Goal: Information Seeking & Learning: Learn about a topic

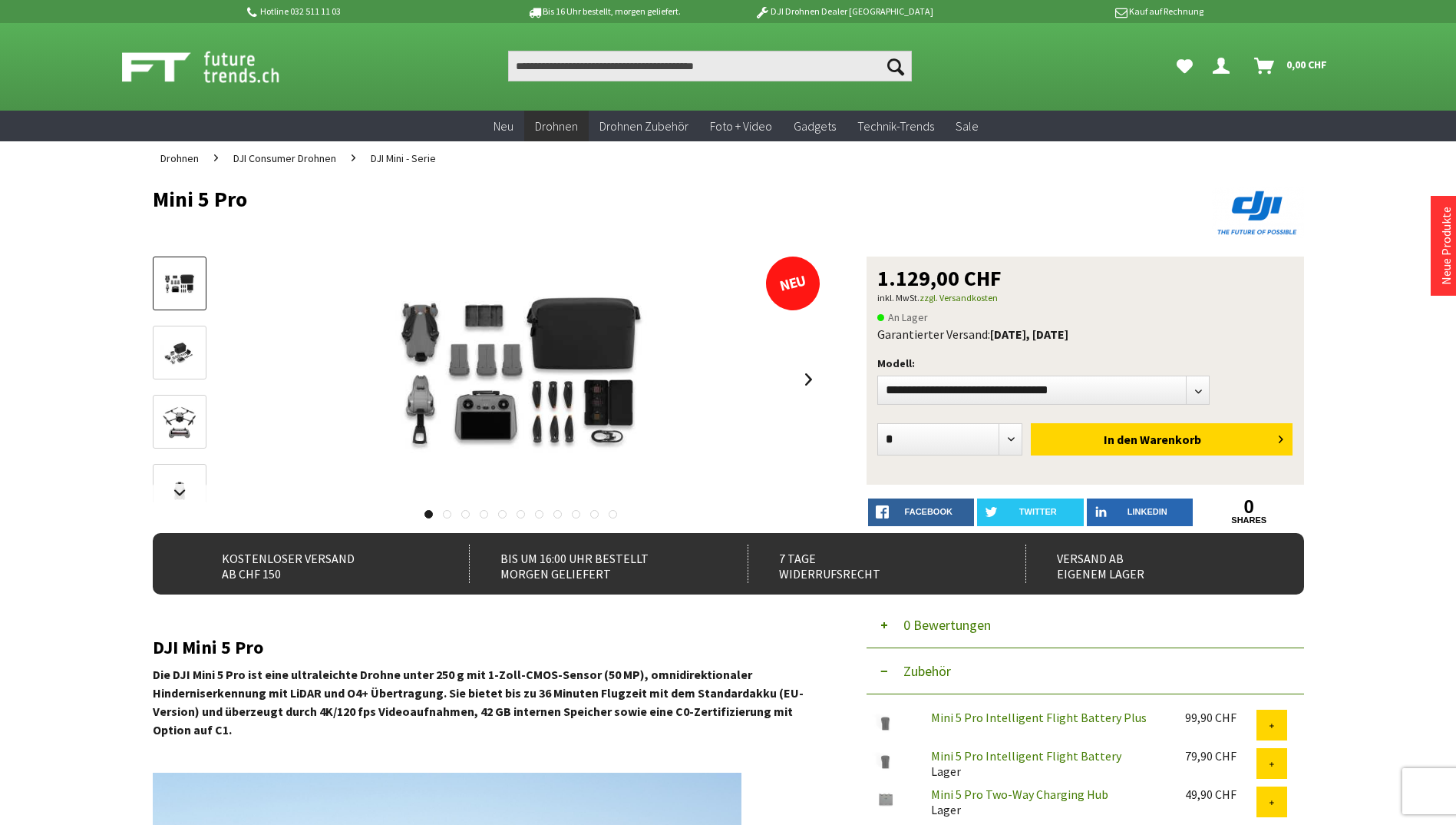
click at [183, 353] on img at bounding box center [179, 353] width 45 height 30
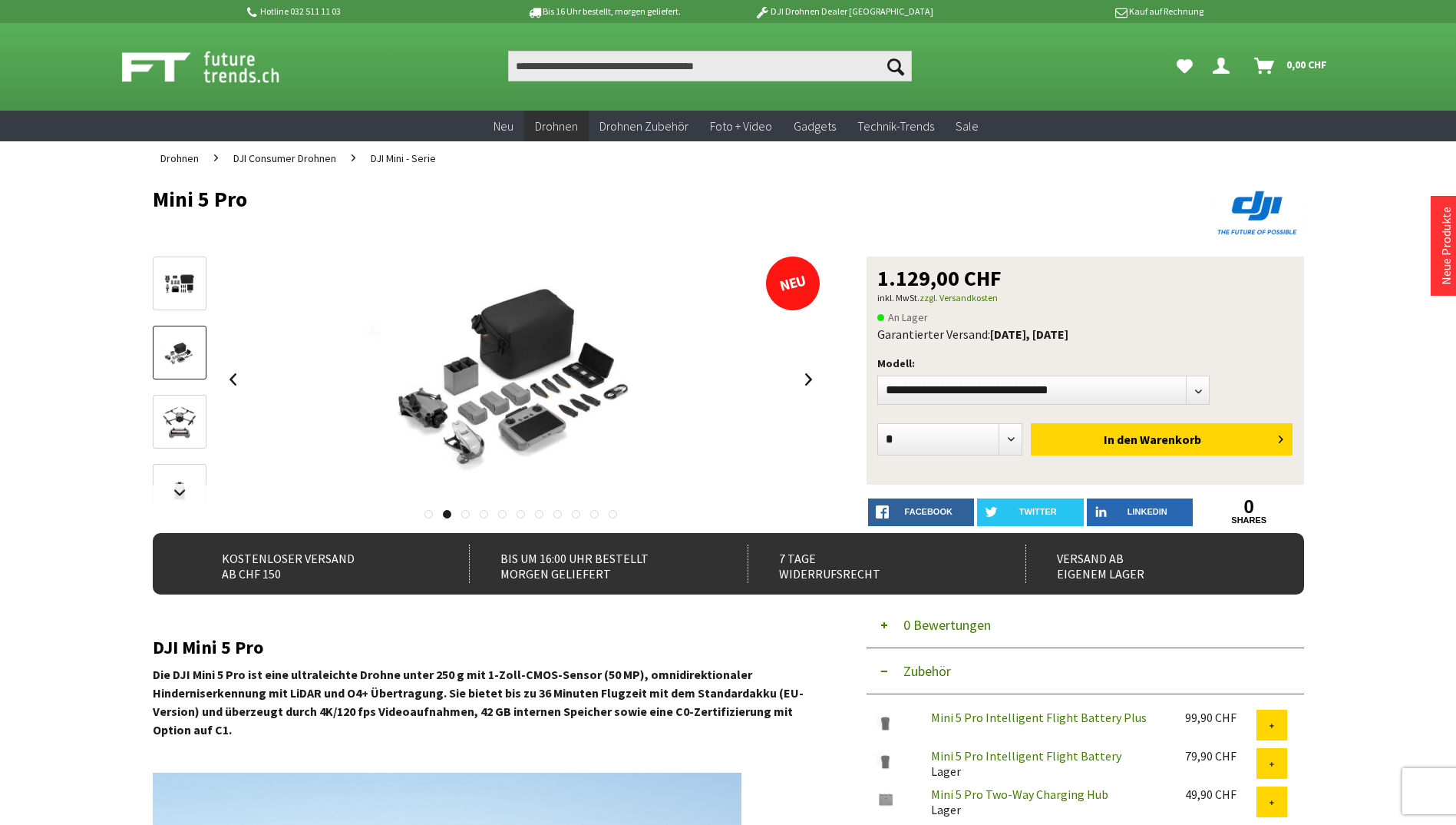
click at [185, 418] on img at bounding box center [179, 422] width 45 height 45
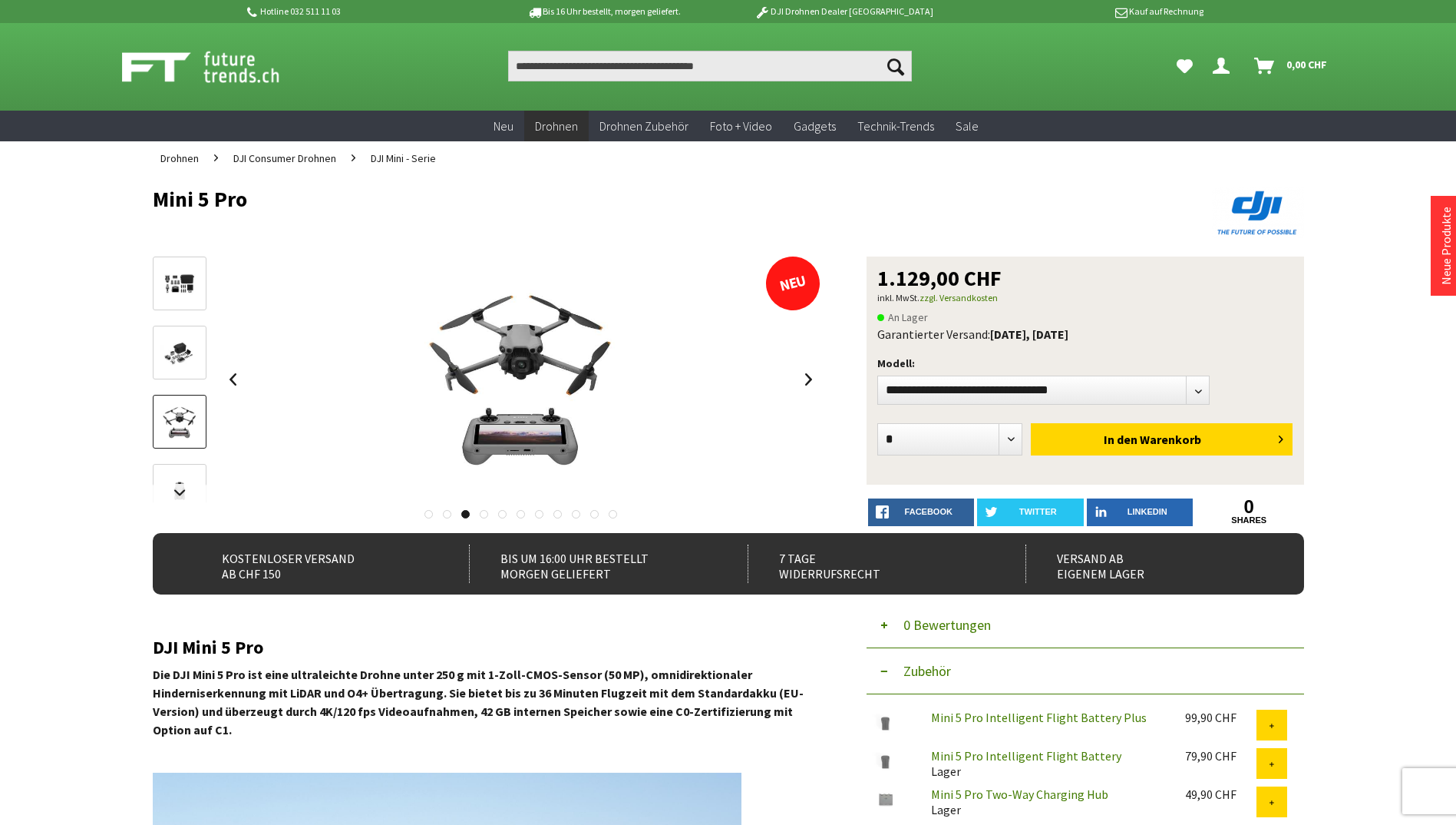
click at [183, 475] on img at bounding box center [179, 491] width 45 height 45
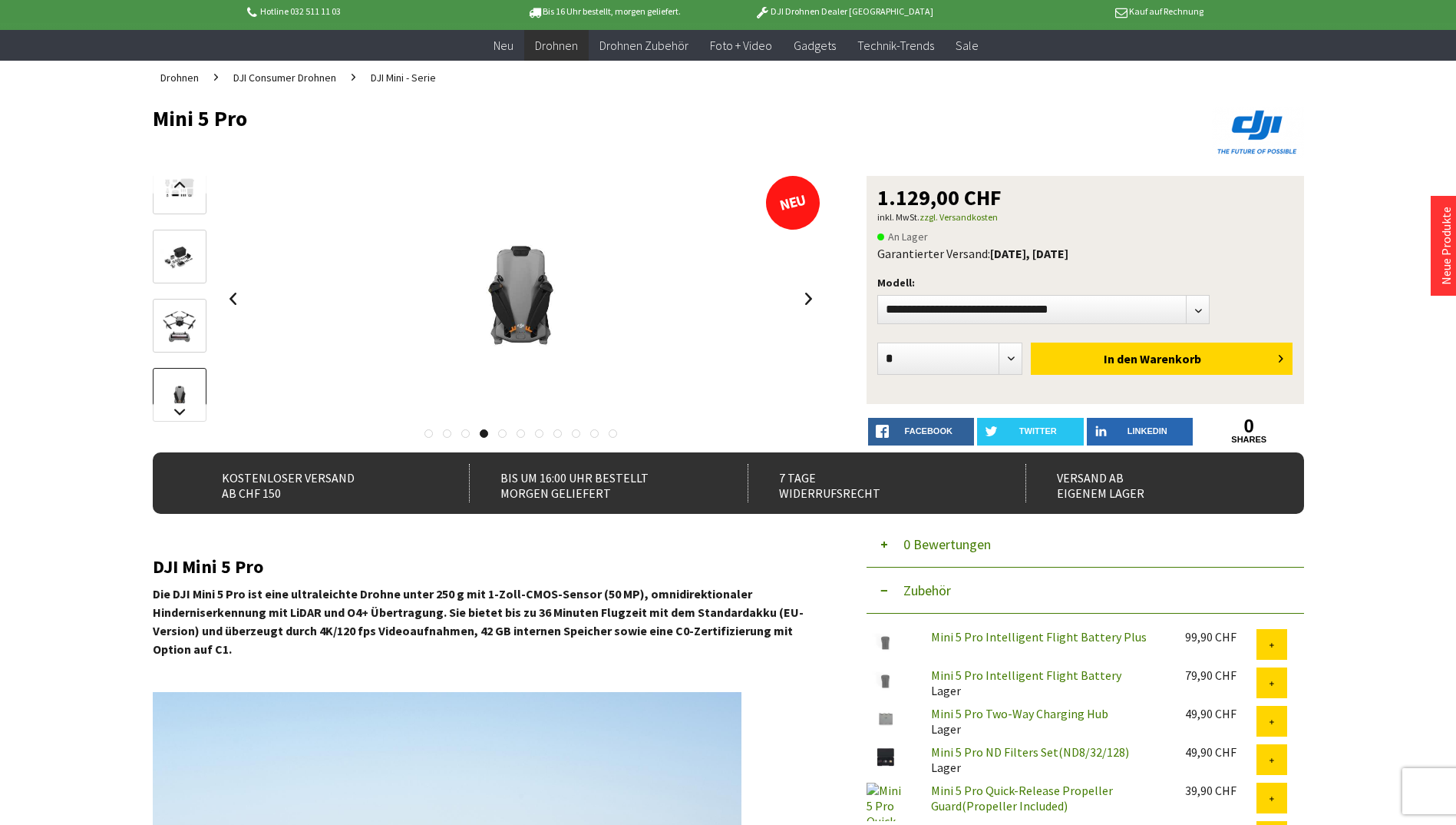
scroll to position [76, 0]
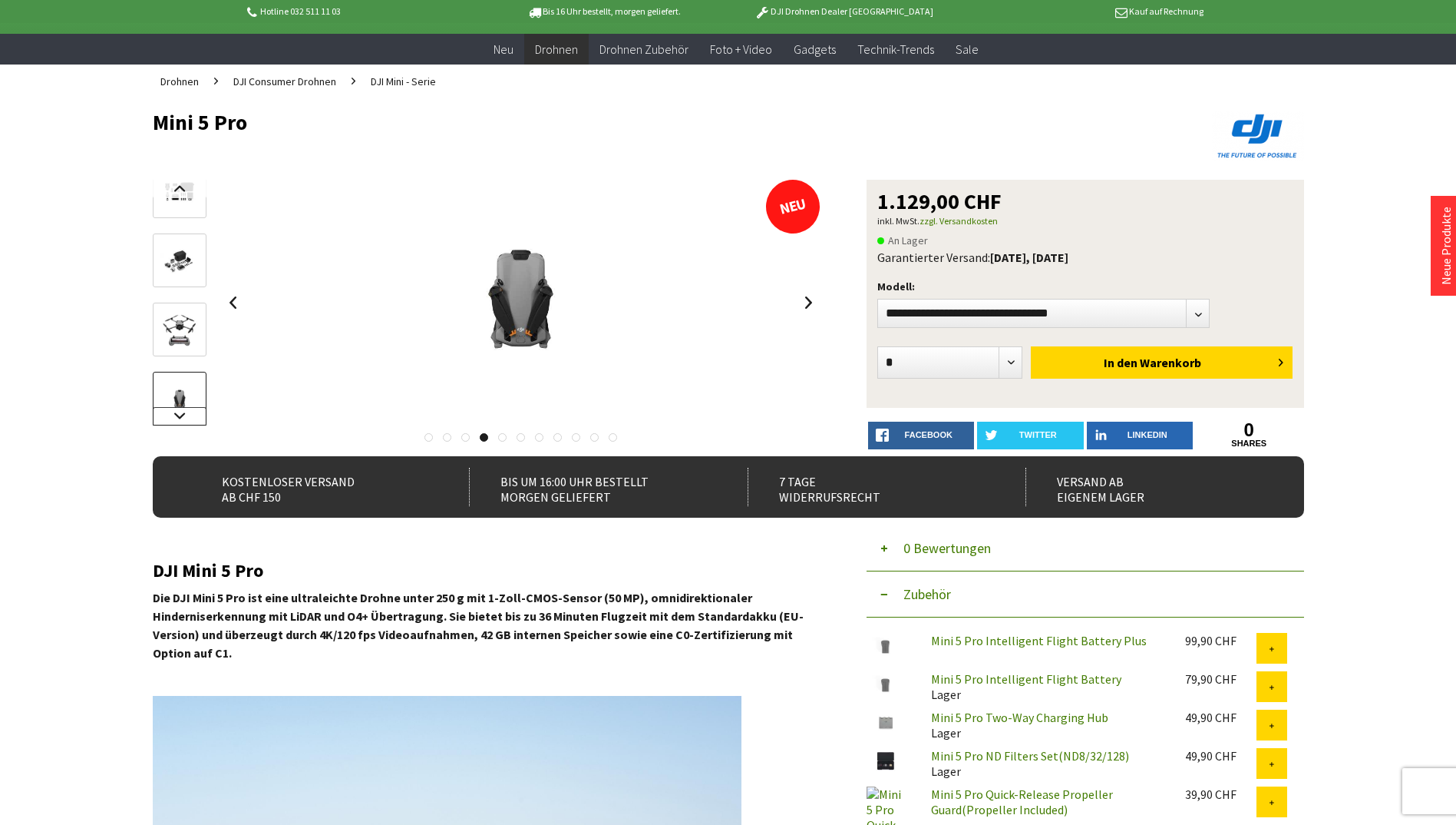
click at [176, 414] on link at bounding box center [179, 416] width 53 height 18
click at [195, 337] on img at bounding box center [179, 345] width 45 height 45
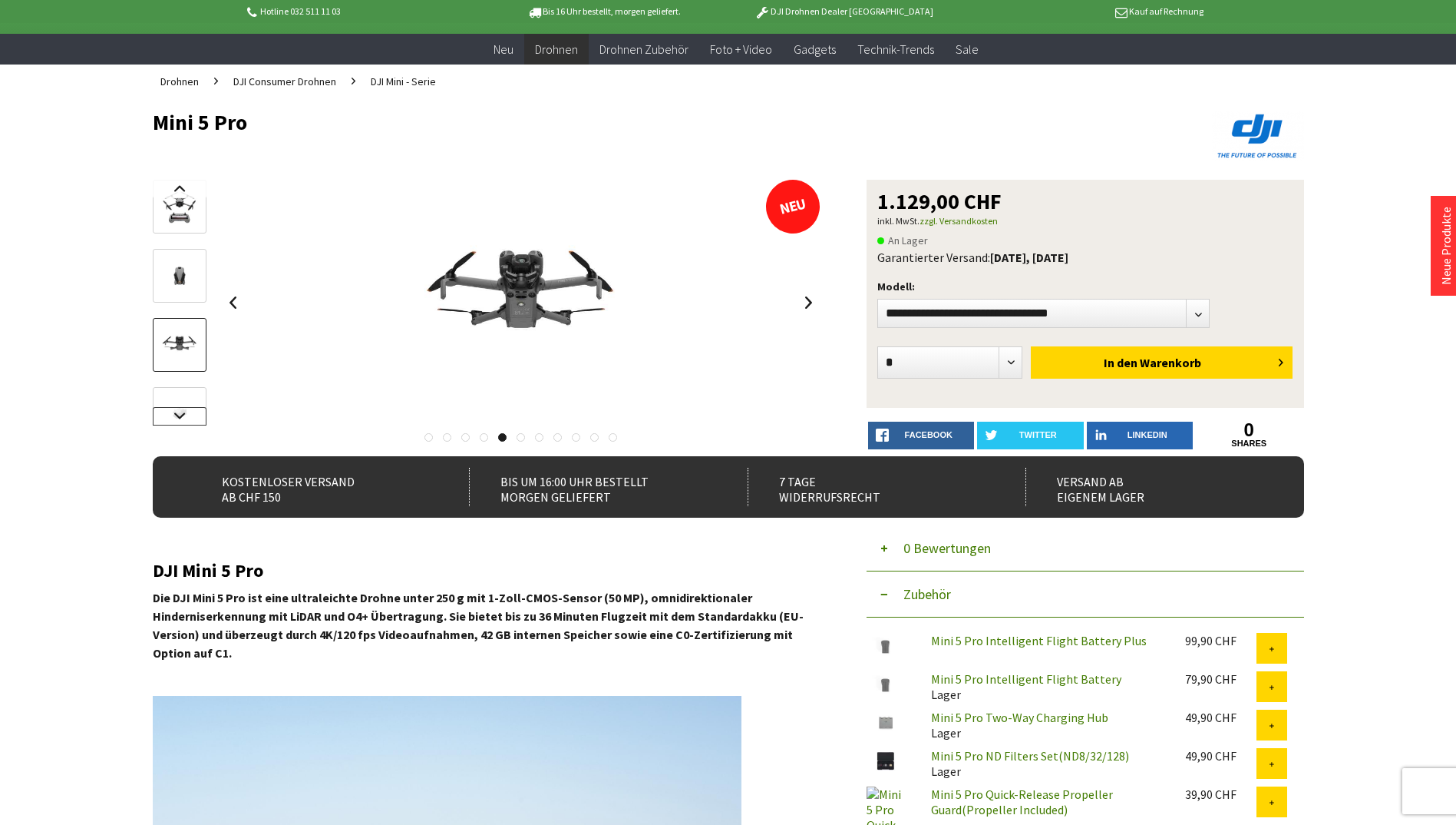
click at [178, 415] on link at bounding box center [179, 416] width 53 height 18
click at [186, 297] on img at bounding box center [179, 292] width 45 height 45
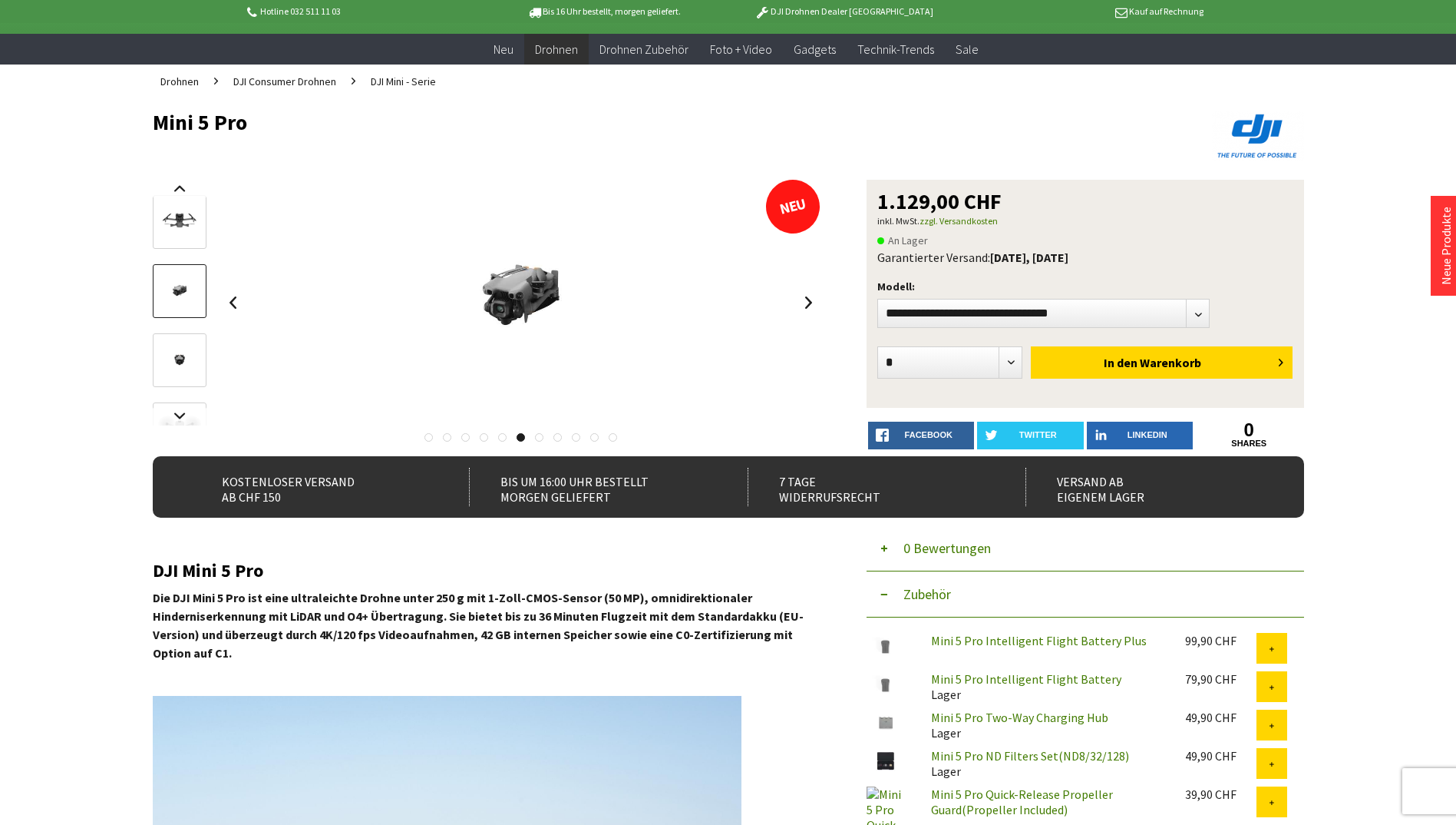
click at [177, 361] on img at bounding box center [179, 361] width 45 height 45
click at [177, 416] on link at bounding box center [179, 416] width 53 height 18
click at [186, 319] on img at bounding box center [179, 307] width 45 height 45
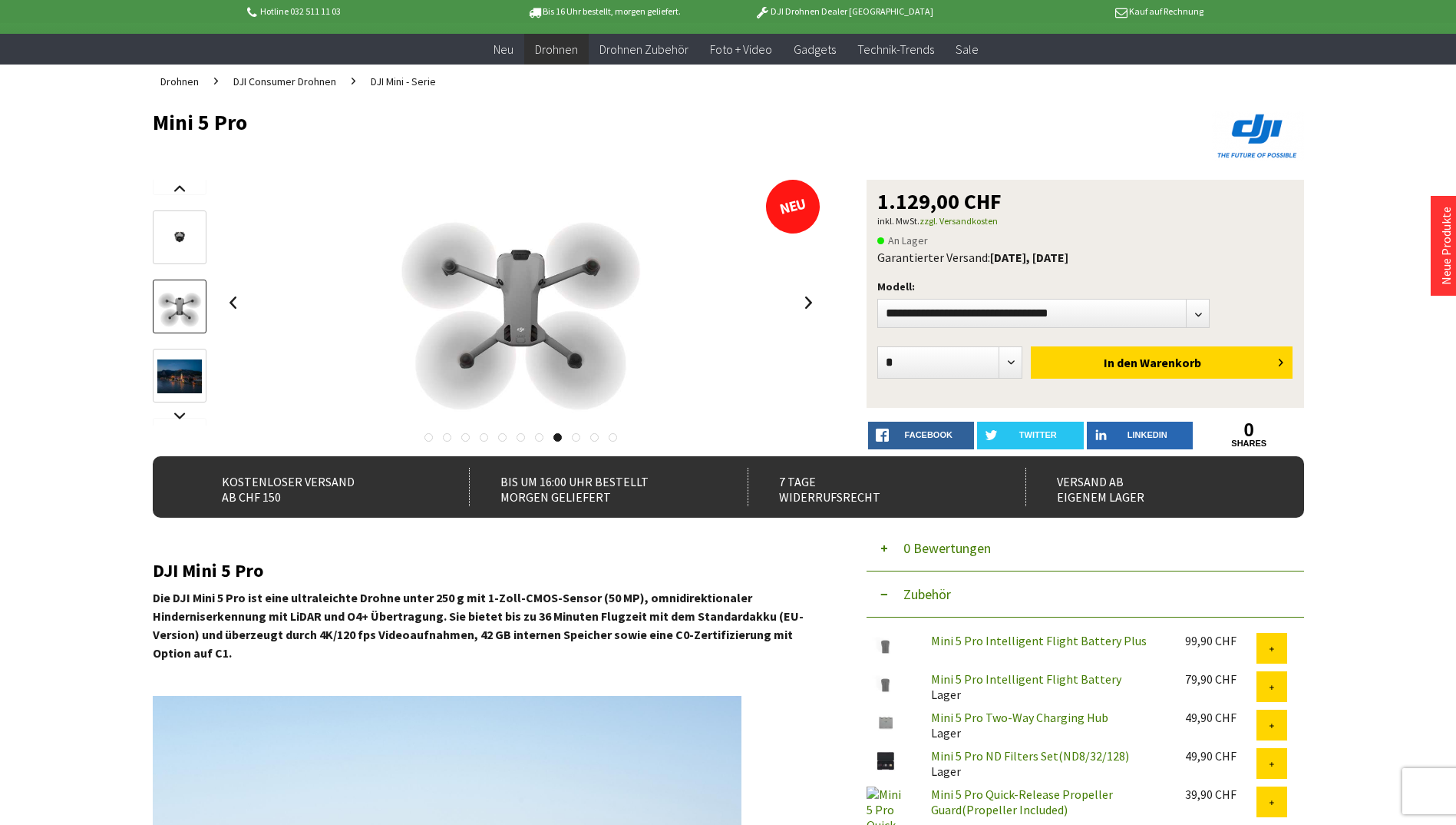
click at [177, 364] on img at bounding box center [179, 376] width 45 height 33
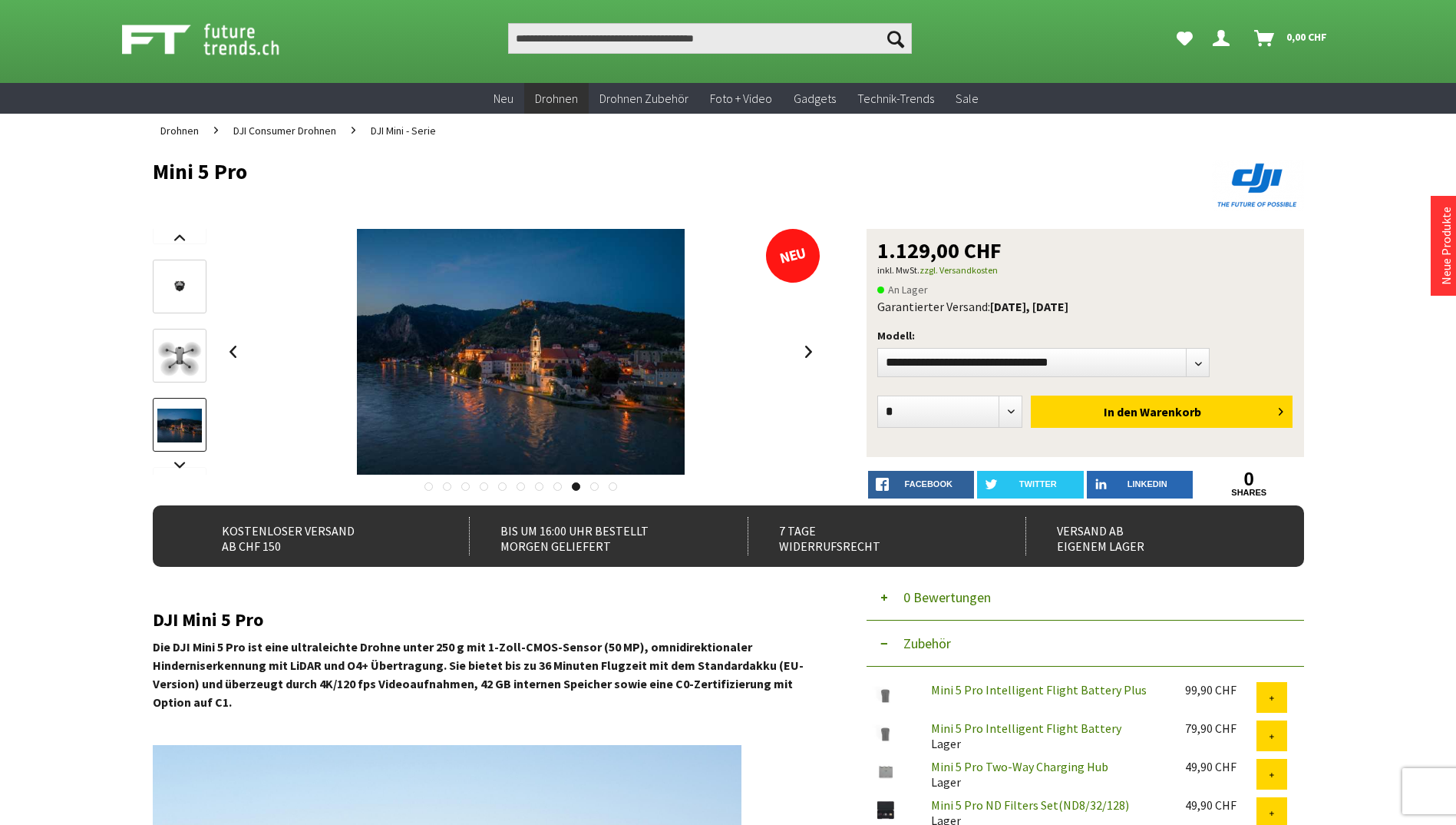
scroll to position [0, 0]
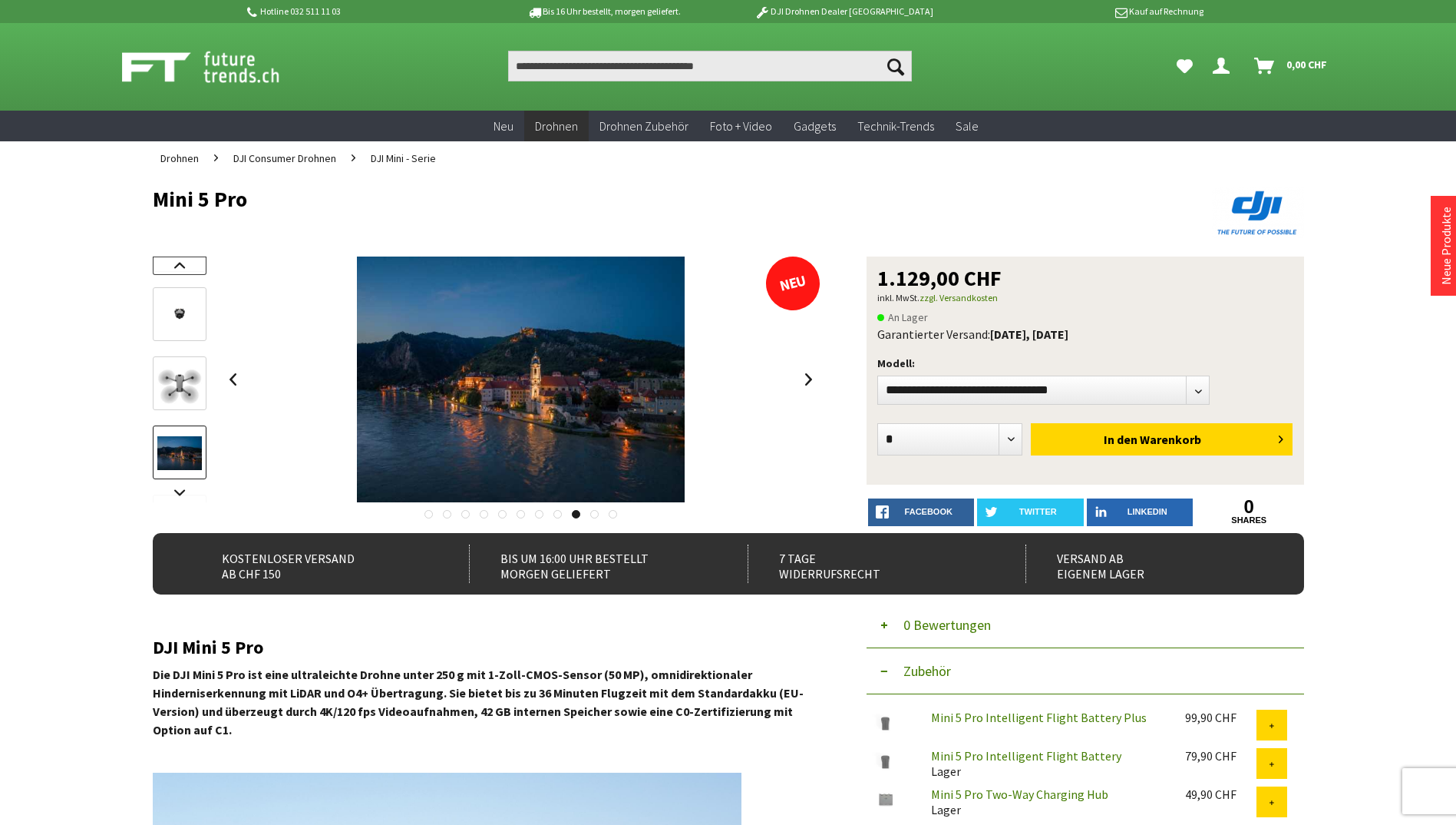
click at [166, 267] on link at bounding box center [179, 265] width 53 height 18
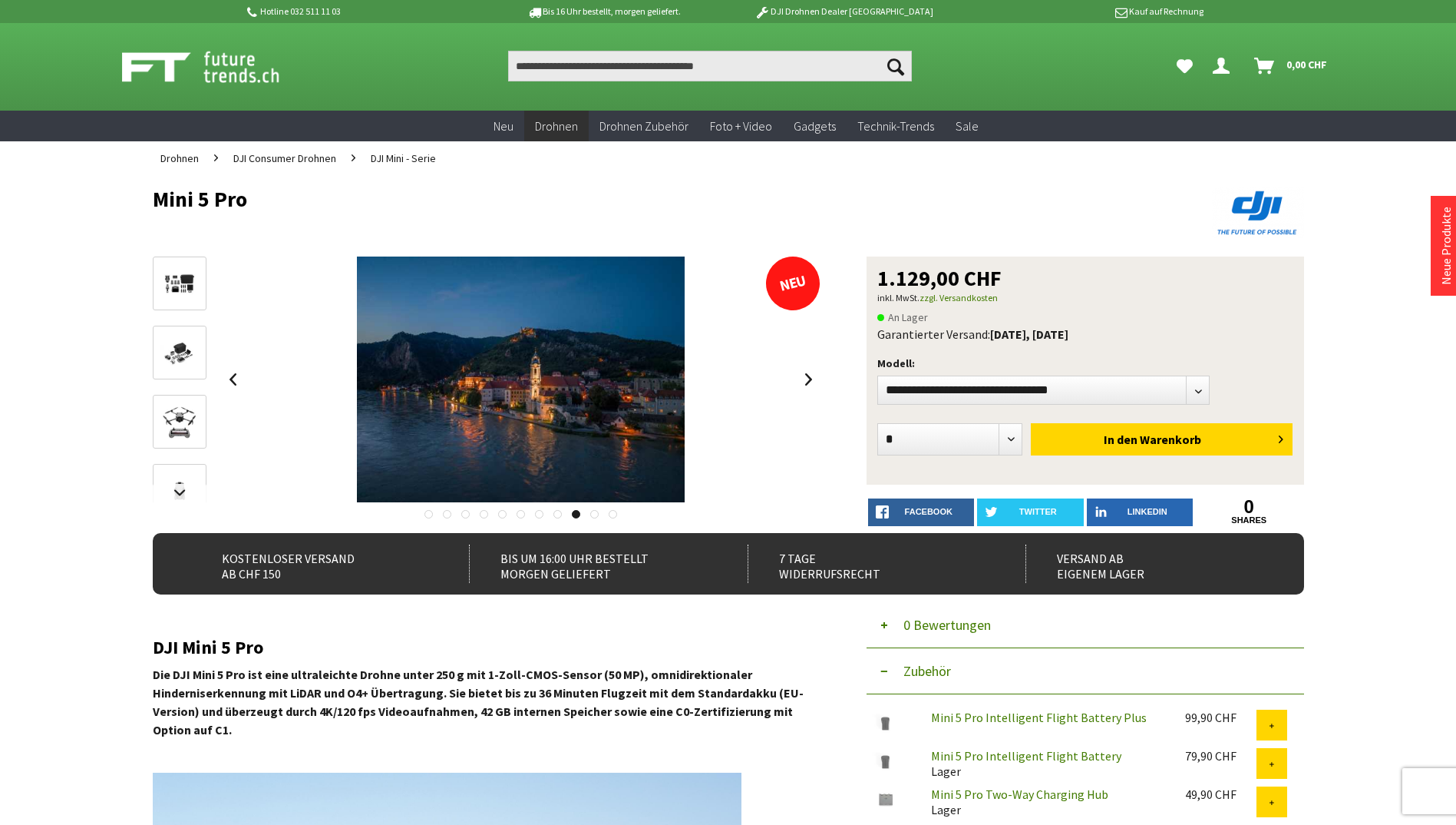
click at [168, 346] on img at bounding box center [179, 353] width 45 height 30
